Goal: Task Accomplishment & Management: Use online tool/utility

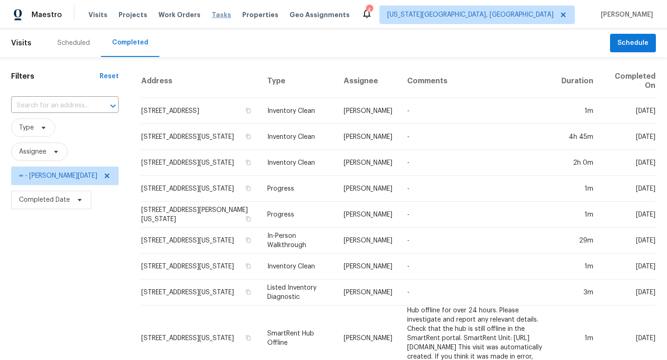
click at [212, 16] on span "Tasks" at bounding box center [221, 15] width 19 height 6
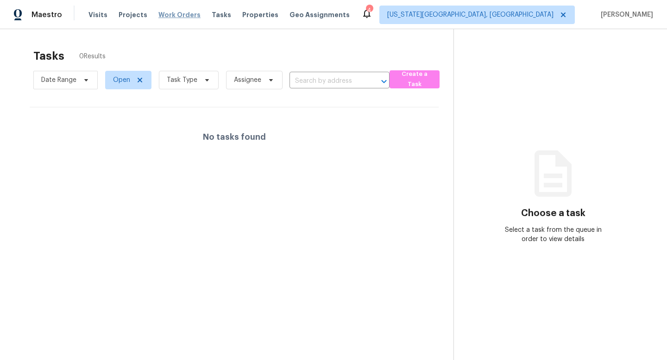
click at [158, 10] on span "Work Orders" at bounding box center [179, 14] width 42 height 9
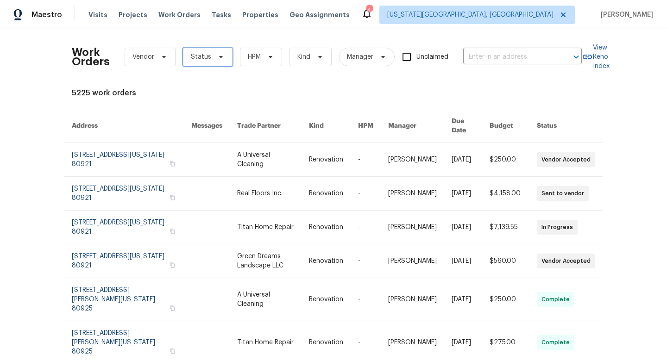
click at [201, 50] on span "Status" at bounding box center [208, 57] width 50 height 19
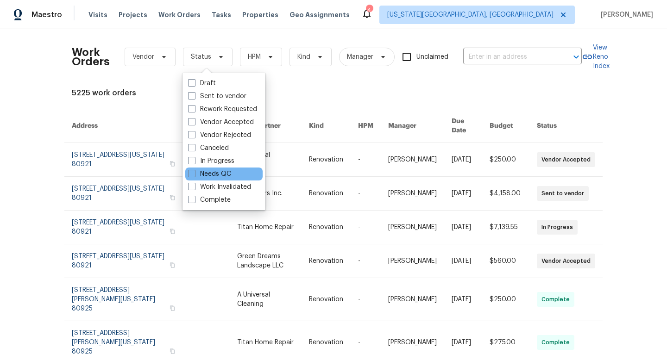
click at [193, 169] on div "Needs QC" at bounding box center [223, 174] width 77 height 13
click at [192, 177] on label "Needs QC" at bounding box center [209, 174] width 43 height 9
click at [192, 176] on input "Needs QC" at bounding box center [191, 173] width 6 height 6
checkbox input "true"
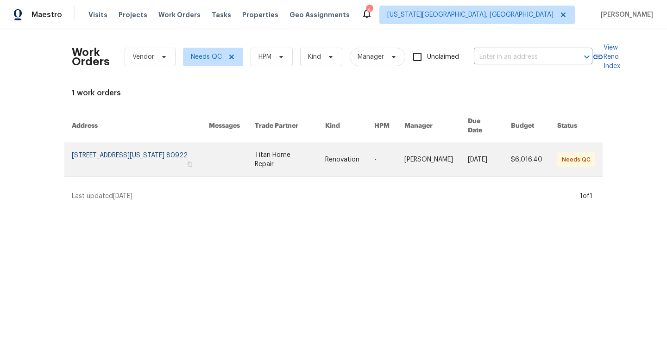
click at [239, 151] on link at bounding box center [232, 159] width 46 height 33
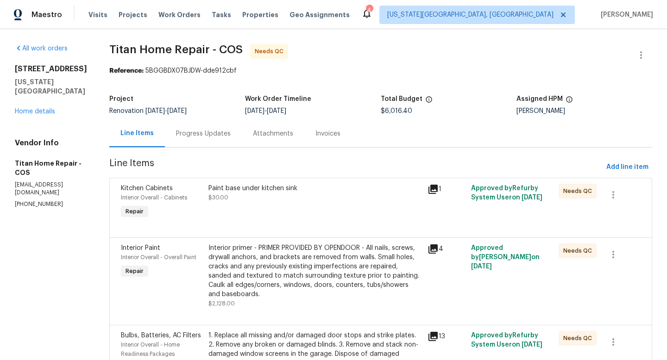
click at [280, 199] on div "Paint base under kitchen sink $30.00" at bounding box center [316, 193] width 214 height 19
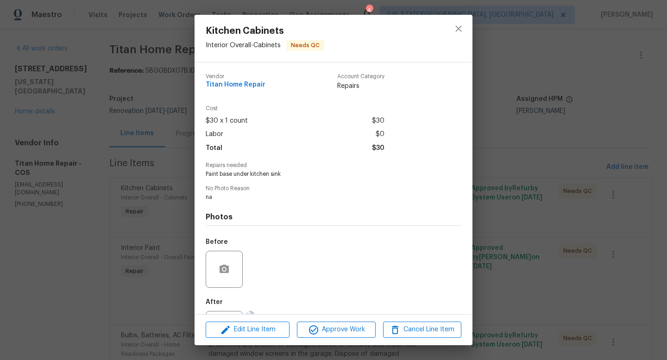
scroll to position [43, 0]
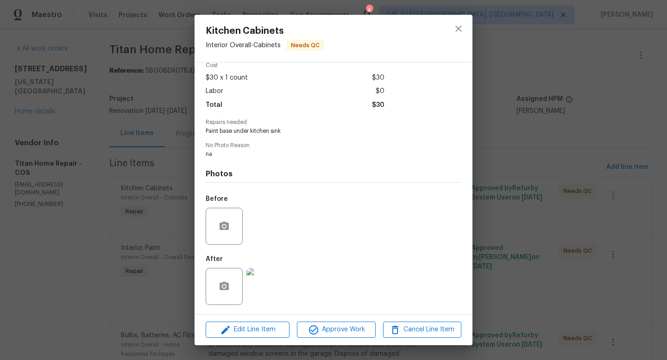
click at [272, 277] on img at bounding box center [265, 286] width 37 height 37
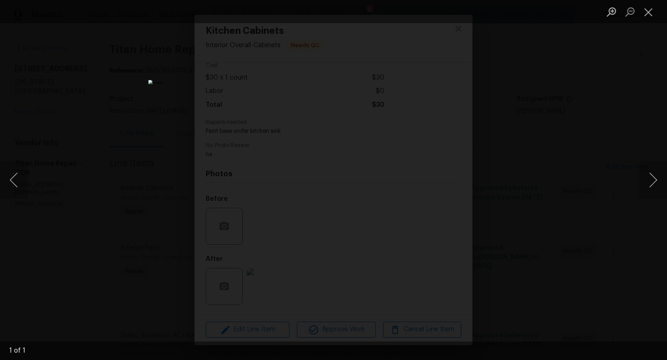
click at [560, 169] on div "Lightbox" at bounding box center [333, 180] width 667 height 360
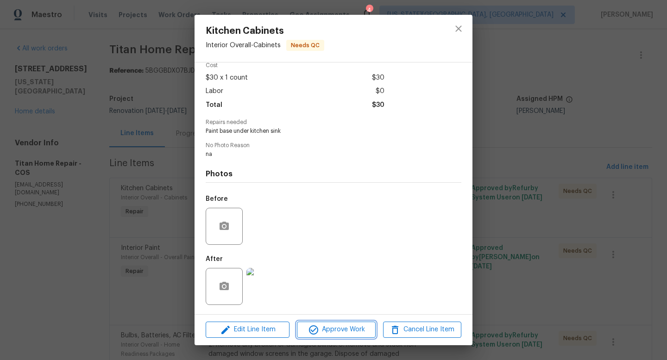
click at [324, 334] on span "Approve Work" at bounding box center [336, 330] width 73 height 12
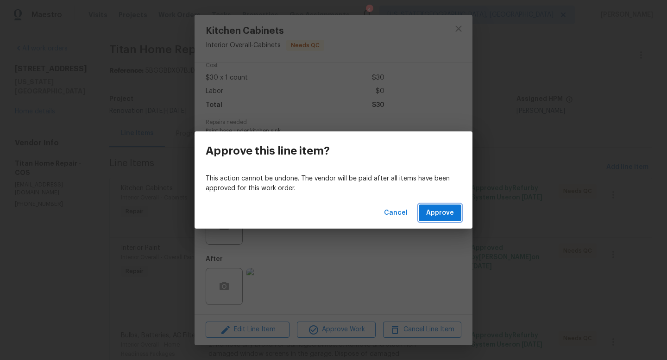
click at [444, 218] on span "Approve" at bounding box center [440, 214] width 28 height 12
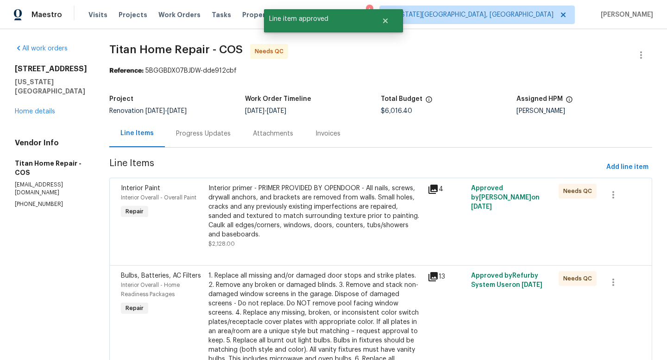
click at [304, 210] on div "Interior primer - PRIMER PROVIDED BY OPENDOOR - All nails, screws, drywall anch…" at bounding box center [316, 212] width 214 height 56
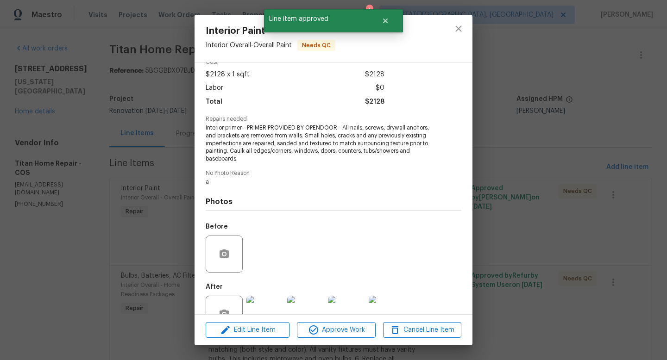
scroll to position [74, 0]
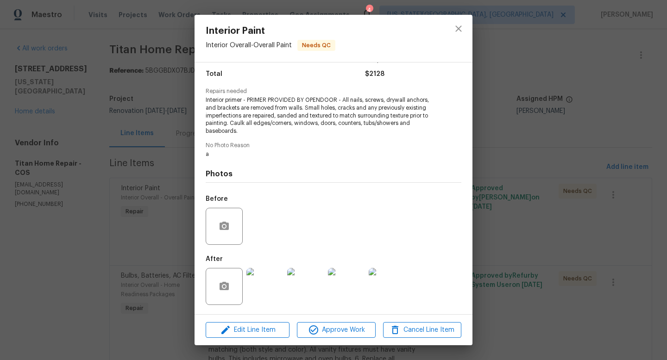
click at [269, 296] on img at bounding box center [265, 286] width 37 height 37
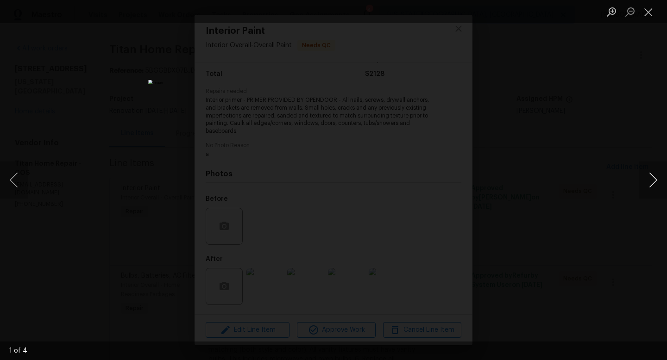
click at [654, 180] on button "Next image" at bounding box center [653, 180] width 28 height 37
click at [650, 13] on button "Close lightbox" at bounding box center [648, 12] width 19 height 16
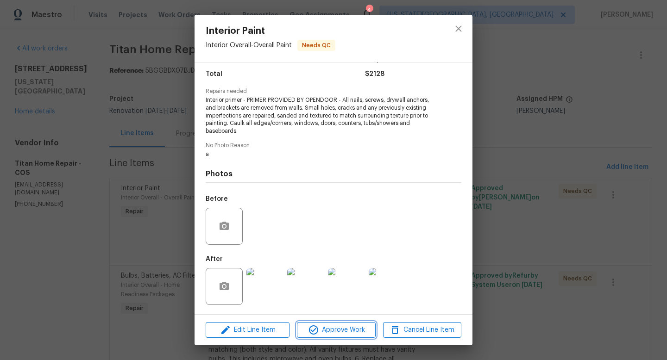
click at [329, 332] on span "Approve Work" at bounding box center [336, 331] width 73 height 12
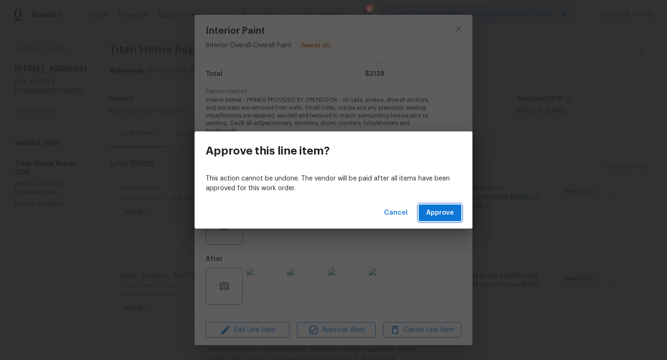
click at [449, 210] on span "Approve" at bounding box center [440, 214] width 28 height 12
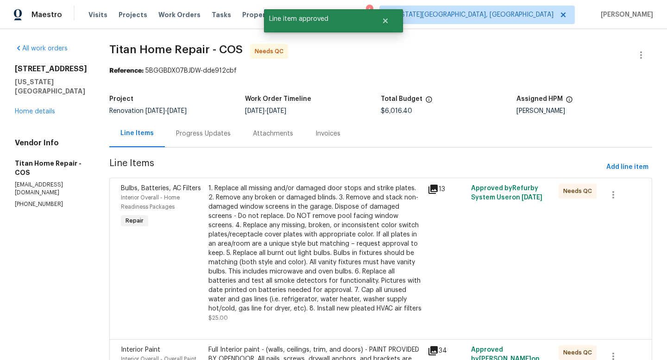
click at [316, 245] on div "1. Replace all missing and/or damaged door stops and strike plates. 2. Remove a…" at bounding box center [316, 249] width 214 height 130
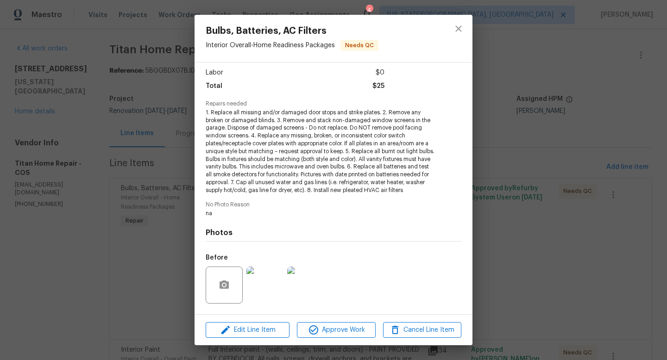
scroll to position [120, 0]
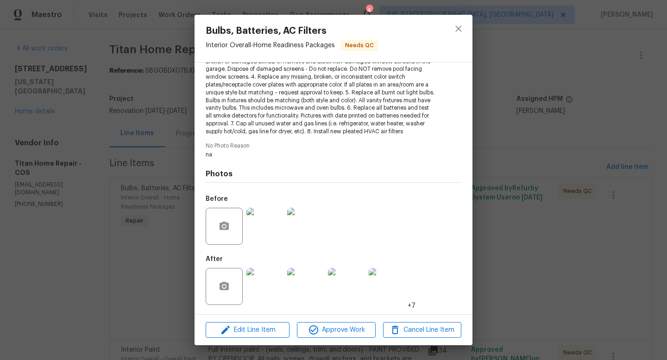
click at [272, 300] on img at bounding box center [265, 286] width 37 height 37
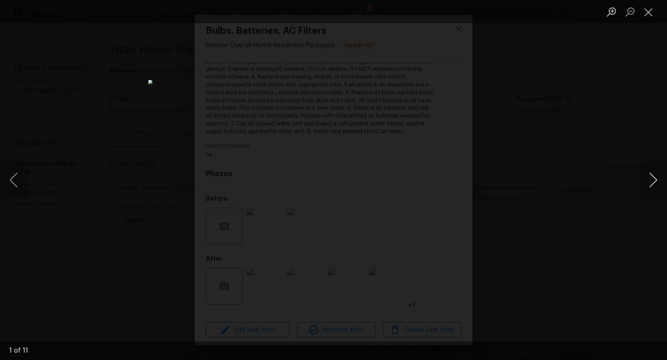
click at [654, 177] on button "Next image" at bounding box center [653, 180] width 28 height 37
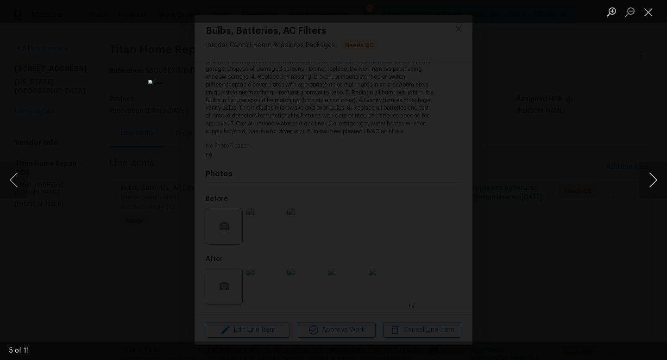
click at [654, 177] on button "Next image" at bounding box center [653, 180] width 28 height 37
click at [645, 19] on button "Close lightbox" at bounding box center [648, 12] width 19 height 16
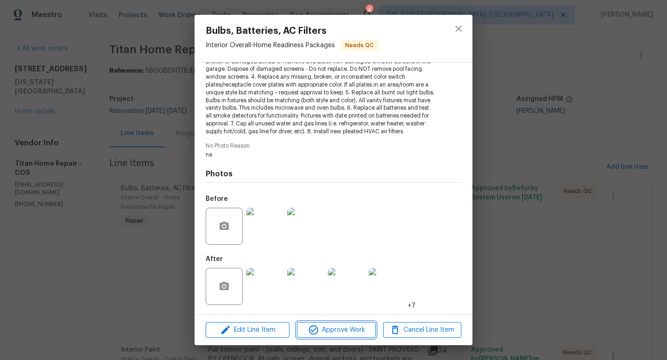
click at [339, 334] on span "Approve Work" at bounding box center [336, 331] width 73 height 12
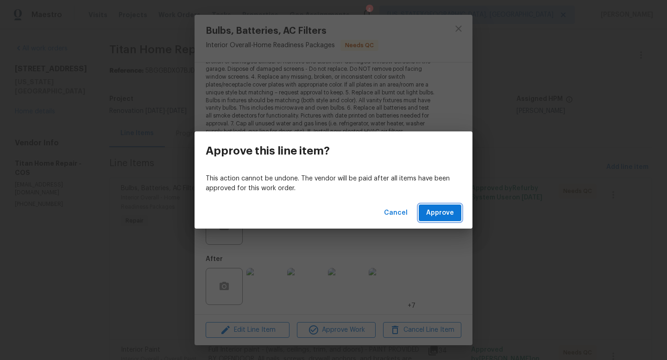
click at [450, 211] on span "Approve" at bounding box center [440, 214] width 28 height 12
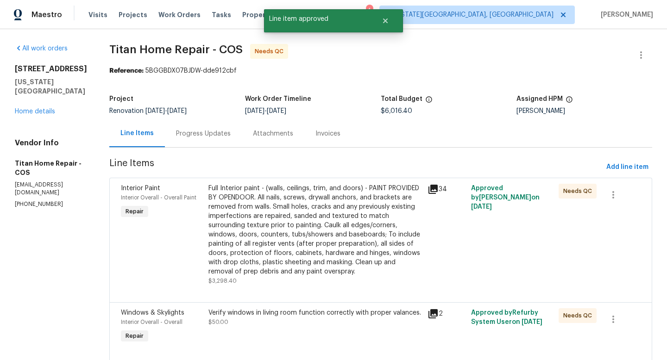
click at [341, 219] on div "Full Interior paint - (walls, ceilings, trim, and doors) - PAINT PROVIDED BY OP…" at bounding box center [316, 230] width 214 height 93
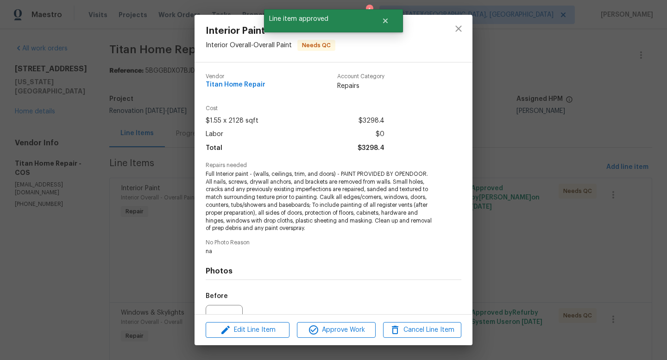
scroll to position [97, 0]
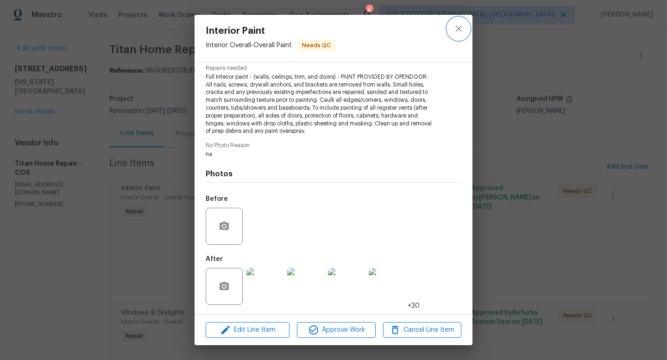
click at [460, 29] on icon "close" at bounding box center [458, 28] width 11 height 11
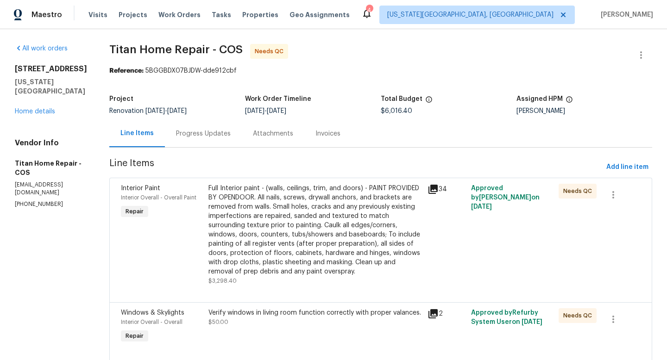
scroll to position [323, 0]
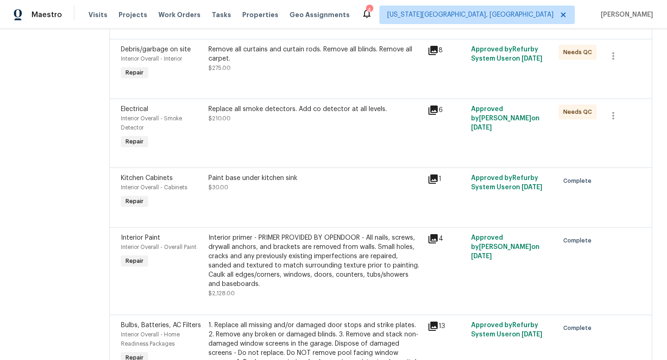
click at [273, 63] on div "Remove all curtains and curtain rods. Remove all blinds. Remove all carpet. $27…" at bounding box center [316, 59] width 214 height 28
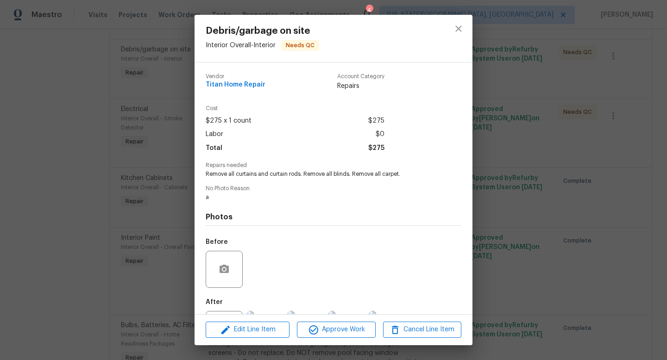
scroll to position [43, 0]
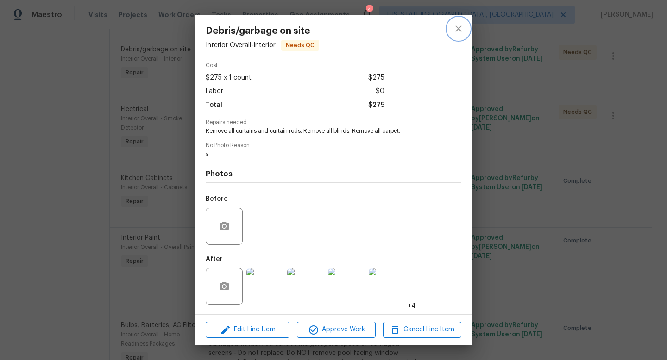
click at [457, 29] on icon "close" at bounding box center [458, 28] width 11 height 11
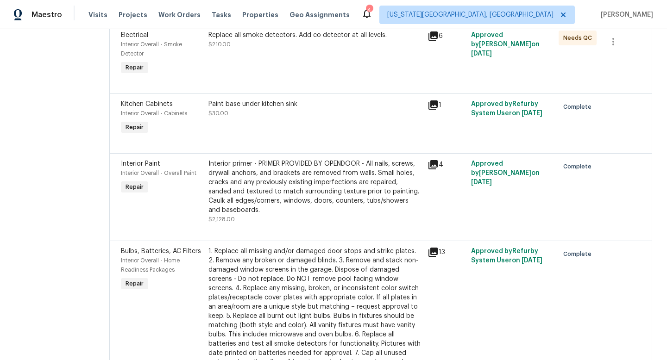
scroll to position [399, 0]
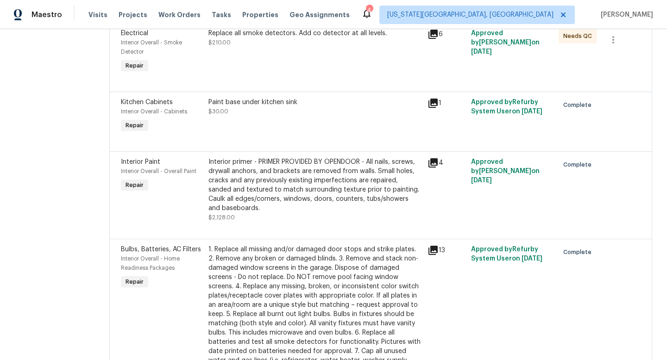
click at [325, 189] on div "Interior primer - PRIMER PROVIDED BY OPENDOOR - All nails, screws, drywall anch…" at bounding box center [316, 186] width 214 height 56
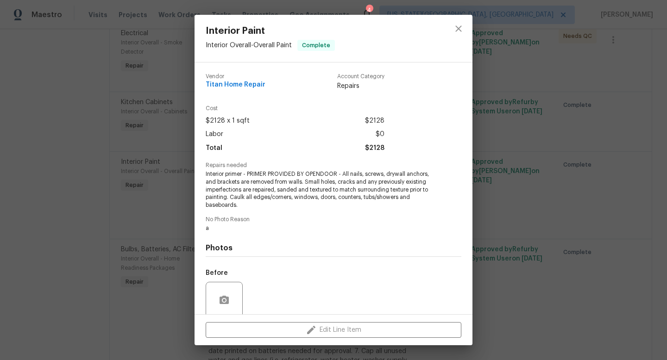
click at [462, 17] on div at bounding box center [459, 38] width 28 height 47
click at [457, 32] on icon "close" at bounding box center [458, 28] width 11 height 11
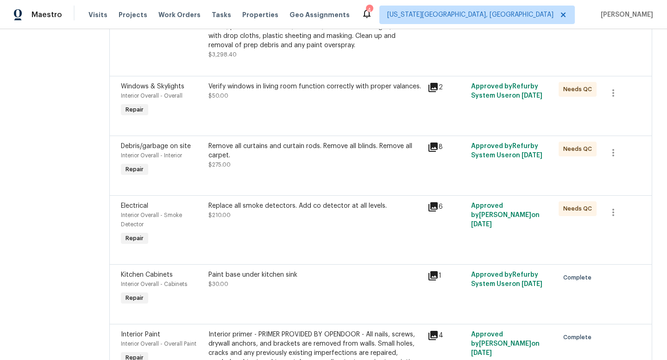
scroll to position [221, 0]
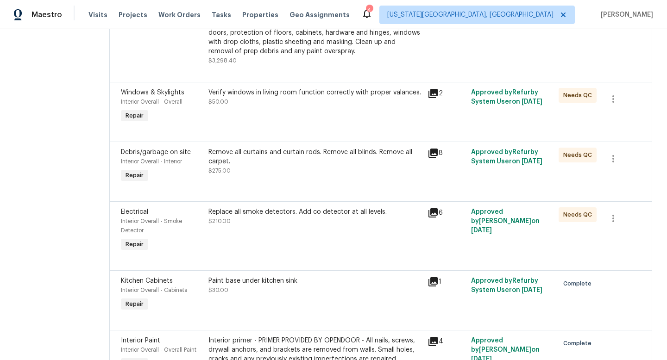
click at [289, 294] on div "Paint base under kitchen sink $30.00" at bounding box center [316, 286] width 214 height 19
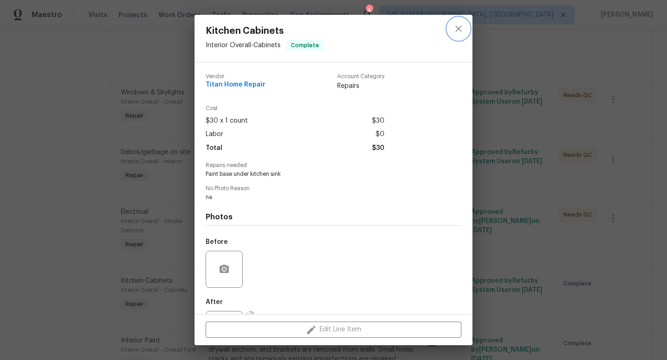
click at [455, 28] on icon "close" at bounding box center [458, 28] width 11 height 11
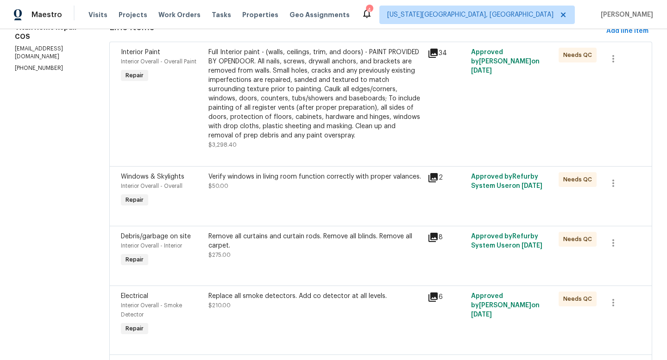
scroll to position [0, 0]
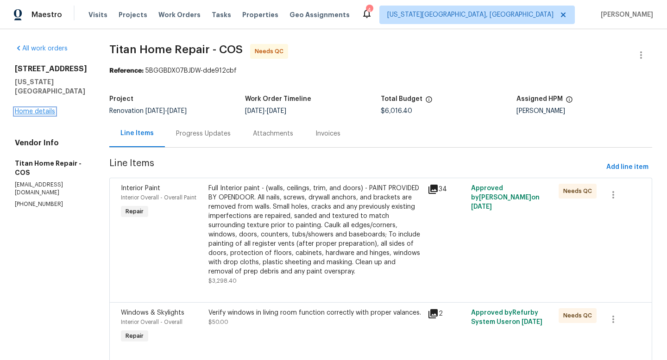
click at [41, 115] on link "Home details" at bounding box center [35, 111] width 40 height 6
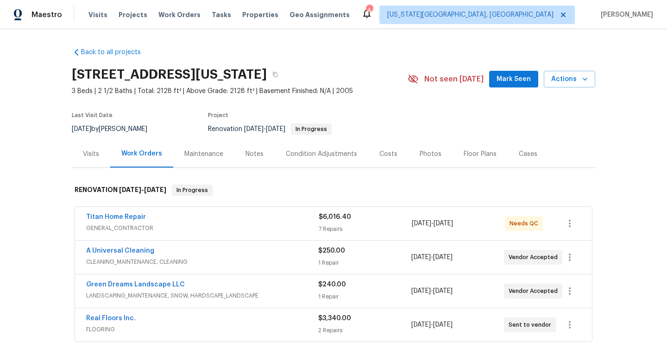
scroll to position [15, 0]
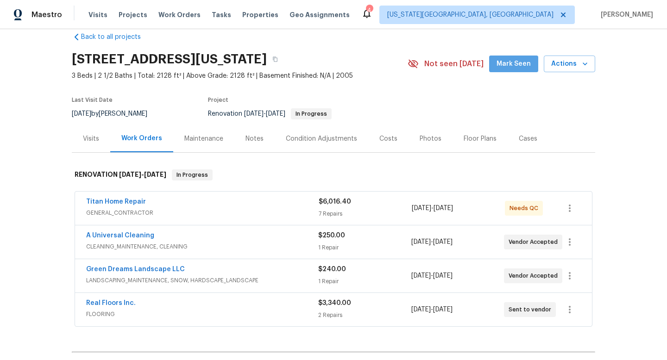
click at [517, 70] on span "Mark Seen" at bounding box center [514, 64] width 34 height 12
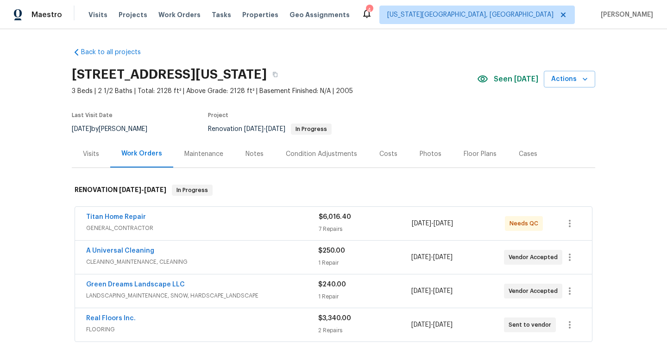
scroll to position [5, 0]
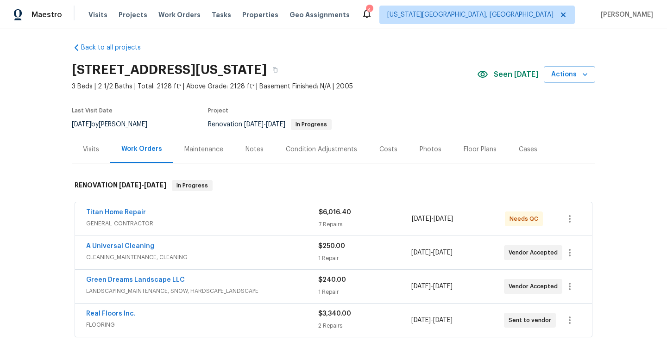
click at [379, 148] on div "Costs" at bounding box center [388, 149] width 18 height 9
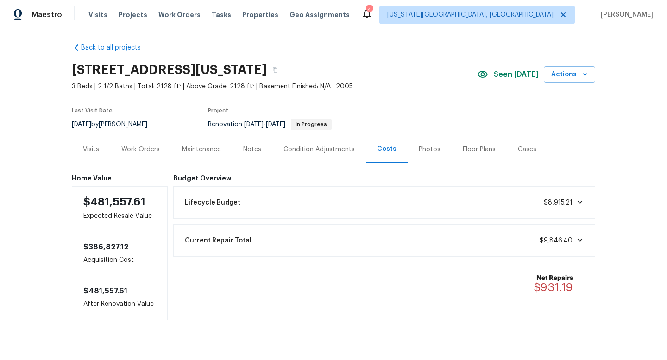
click at [146, 151] on div "Work Orders" at bounding box center [140, 149] width 38 height 9
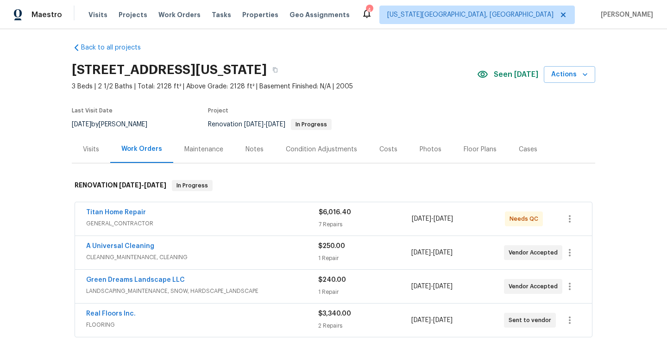
click at [261, 217] on div "Titan Home Repair" at bounding box center [202, 213] width 233 height 11
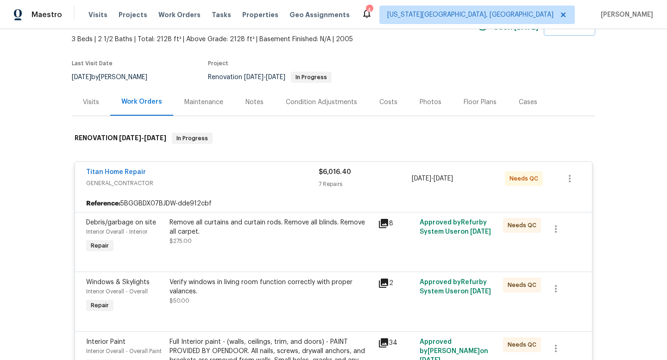
scroll to position [116, 0]
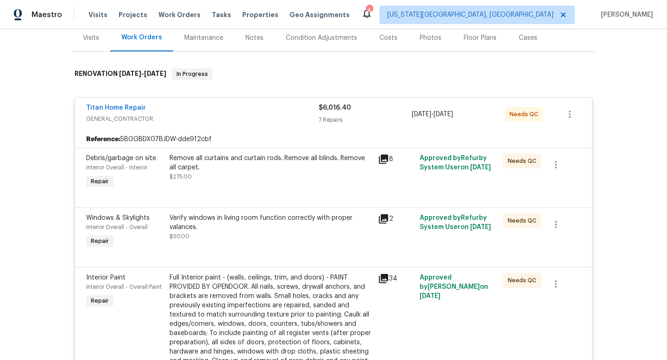
click at [267, 169] on div "Remove all curtains and curtain rods. Remove all blinds. Remove all carpet." at bounding box center [271, 163] width 203 height 19
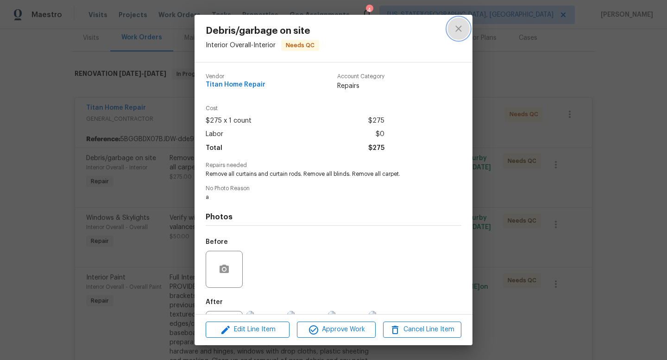
click at [461, 30] on icon "close" at bounding box center [458, 28] width 6 height 6
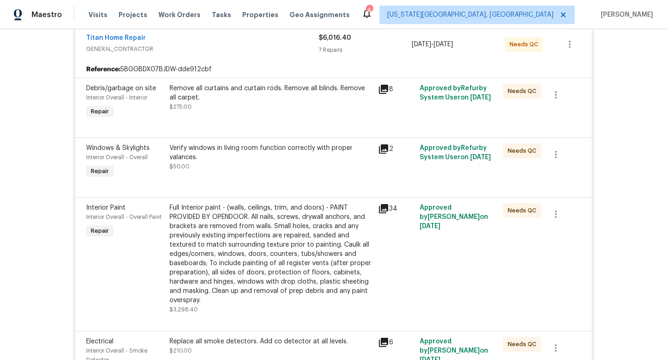
scroll to position [0, 0]
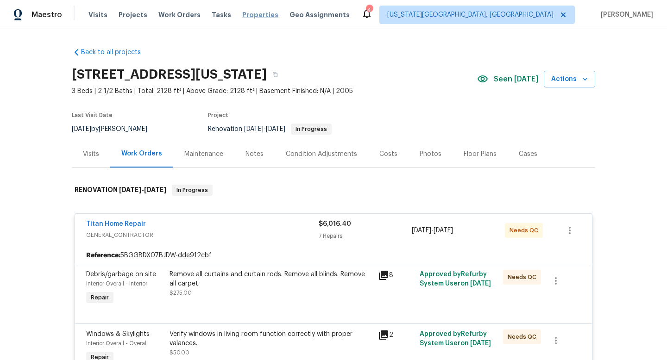
click at [256, 13] on span "Properties" at bounding box center [260, 14] width 36 height 9
